Goal: Navigation & Orientation: Understand site structure

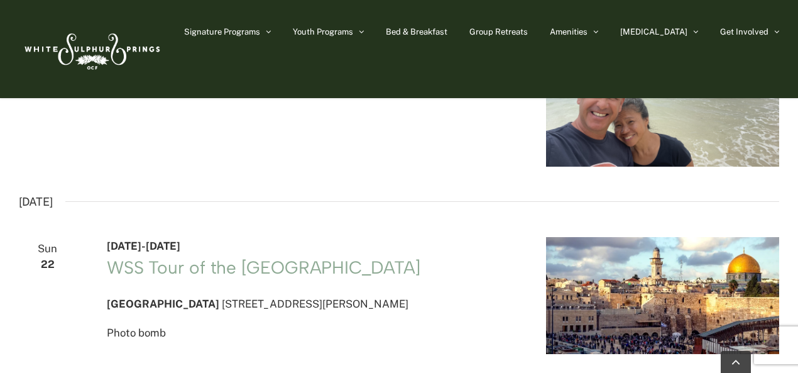
scroll to position [2434, 0]
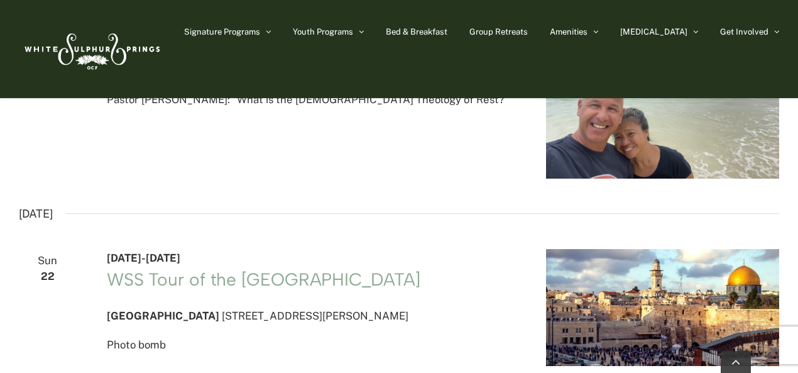
click at [92, 55] on img at bounding box center [91, 48] width 145 height 59
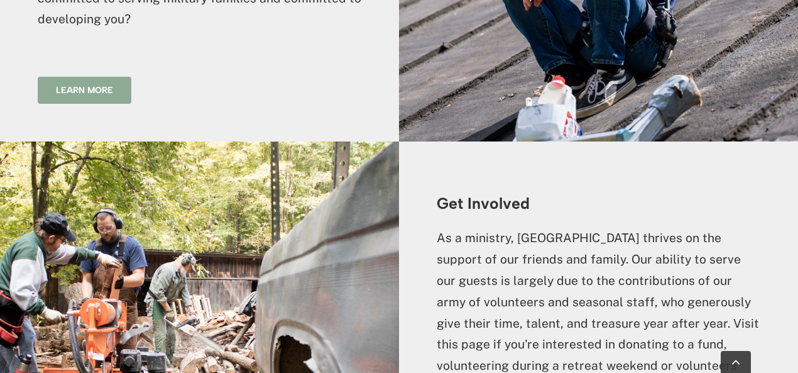
scroll to position [3668, 0]
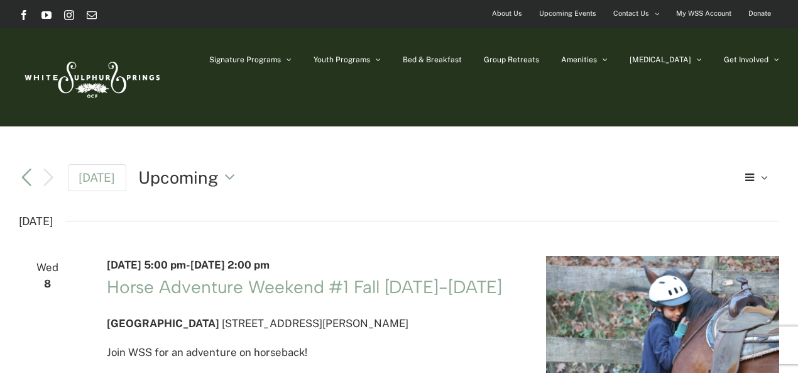
click at [484, 57] on li "Bed & Breakfast" at bounding box center [443, 59] width 81 height 63
click at [539, 65] on link "Group Retreats" at bounding box center [511, 59] width 55 height 63
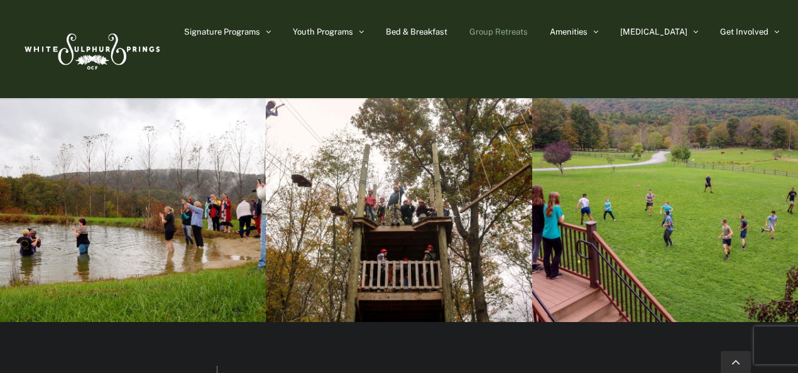
scroll to position [4260, 0]
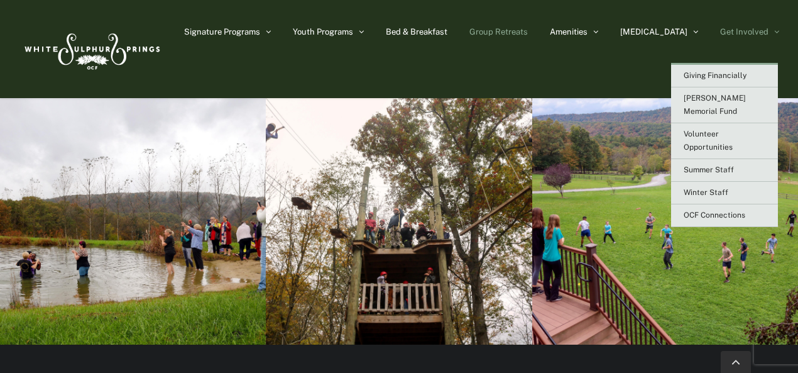
click at [729, 26] on link "Get Involved" at bounding box center [749, 31] width 59 height 63
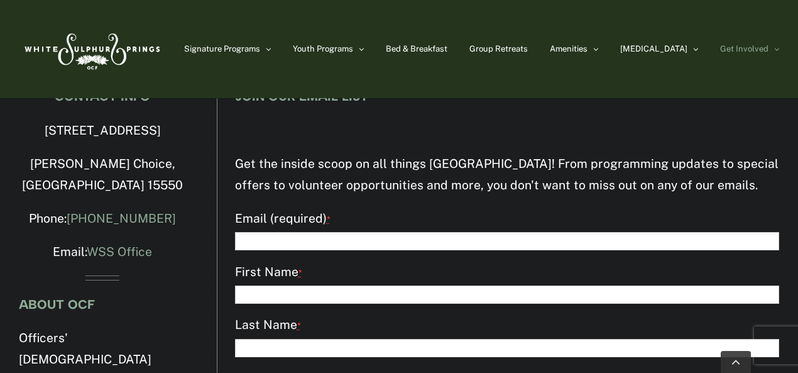
scroll to position [3235, 0]
